Goal: Check status: Check status

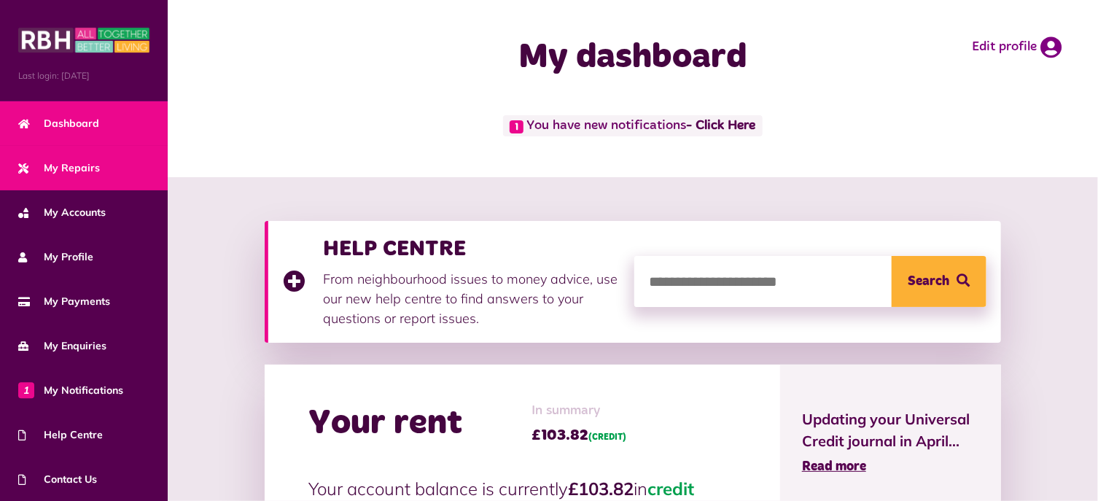
click at [89, 167] on span "My Repairs" at bounding box center [59, 167] width 82 height 15
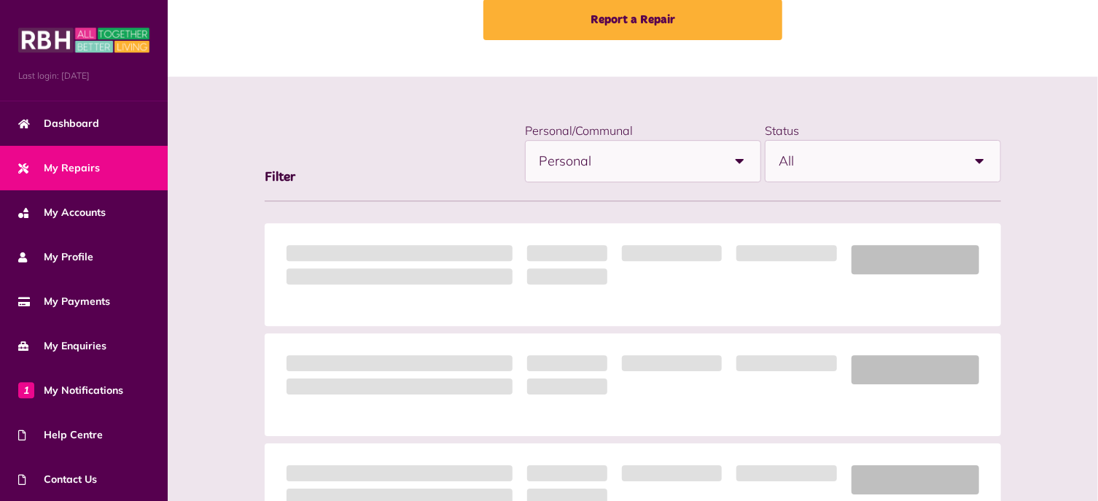
scroll to position [104, 0]
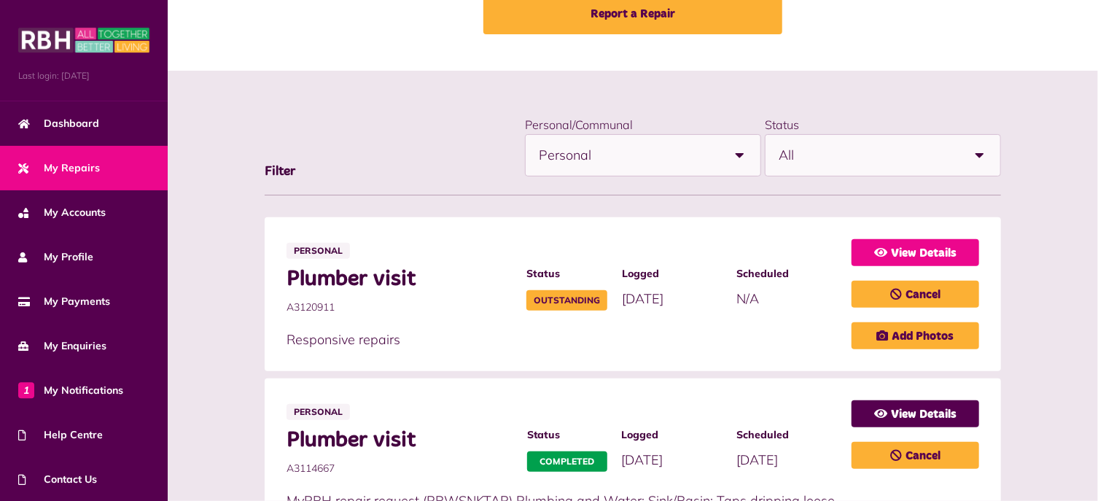
click at [900, 255] on link "View Details" at bounding box center [915, 252] width 128 height 27
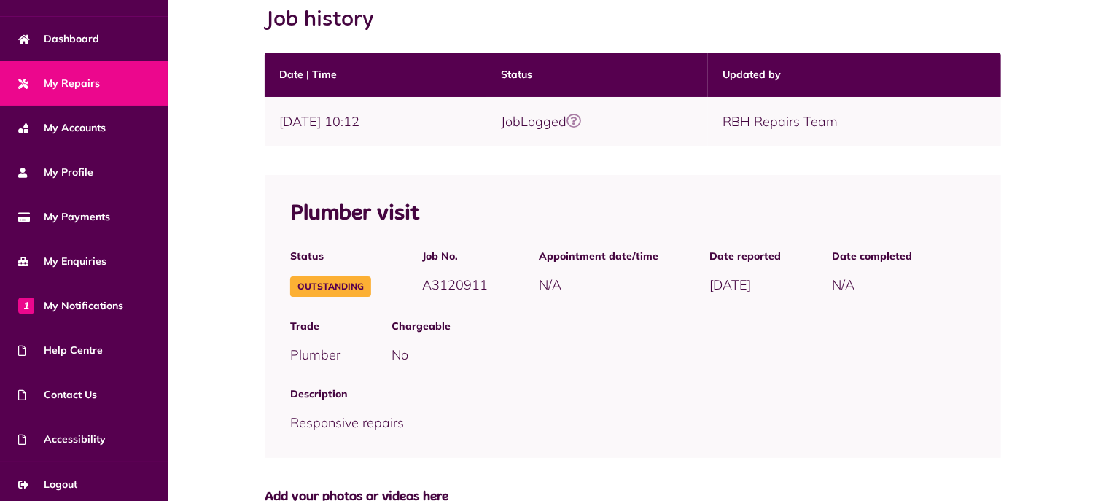
scroll to position [89, 0]
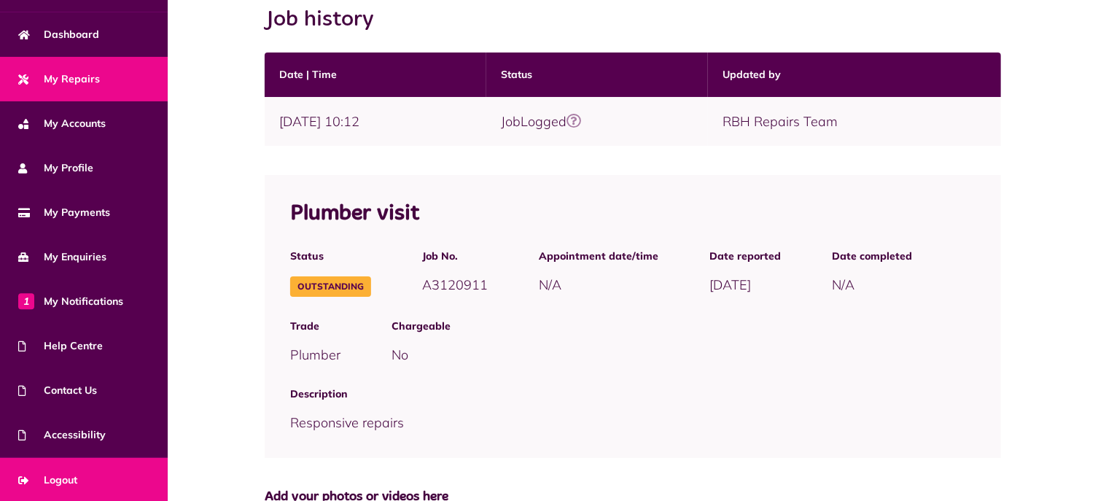
click at [55, 482] on span "Logout" at bounding box center [47, 479] width 59 height 15
